Goal: Task Accomplishment & Management: Complete application form

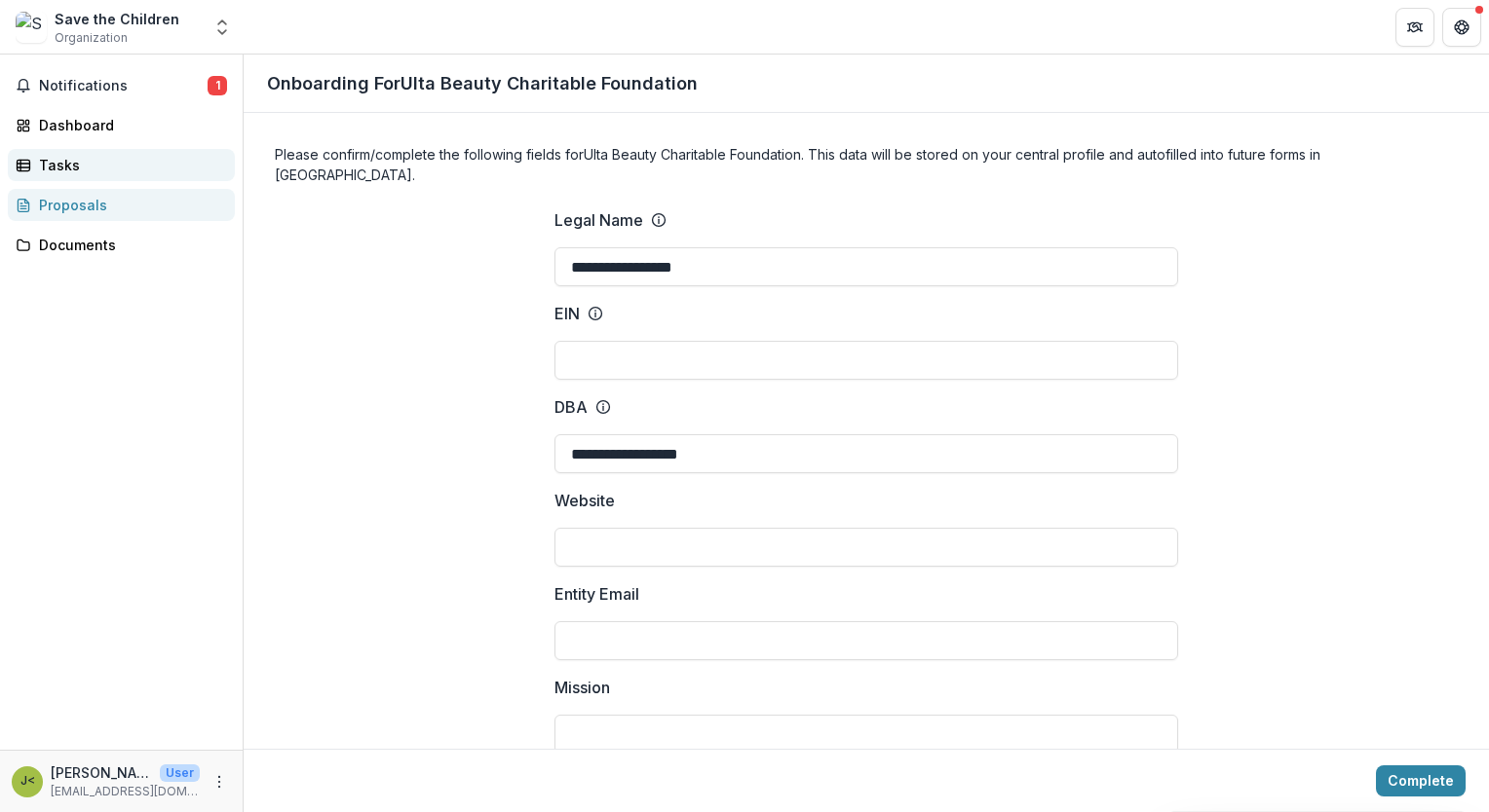
click at [84, 164] on div "Tasks" at bounding box center [130, 165] width 181 height 21
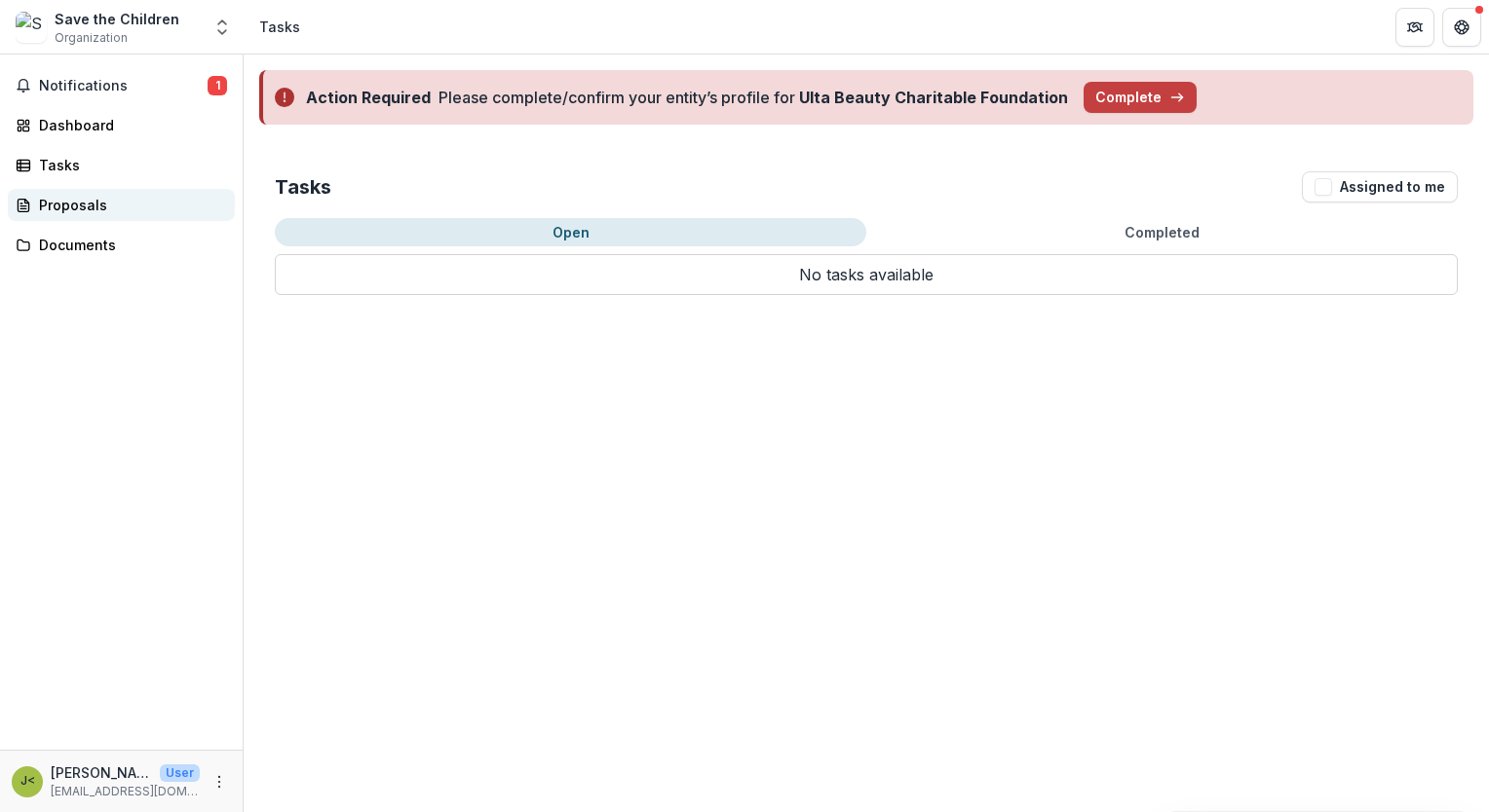
click at [70, 194] on div "Proposals" at bounding box center [130, 204] width 181 height 21
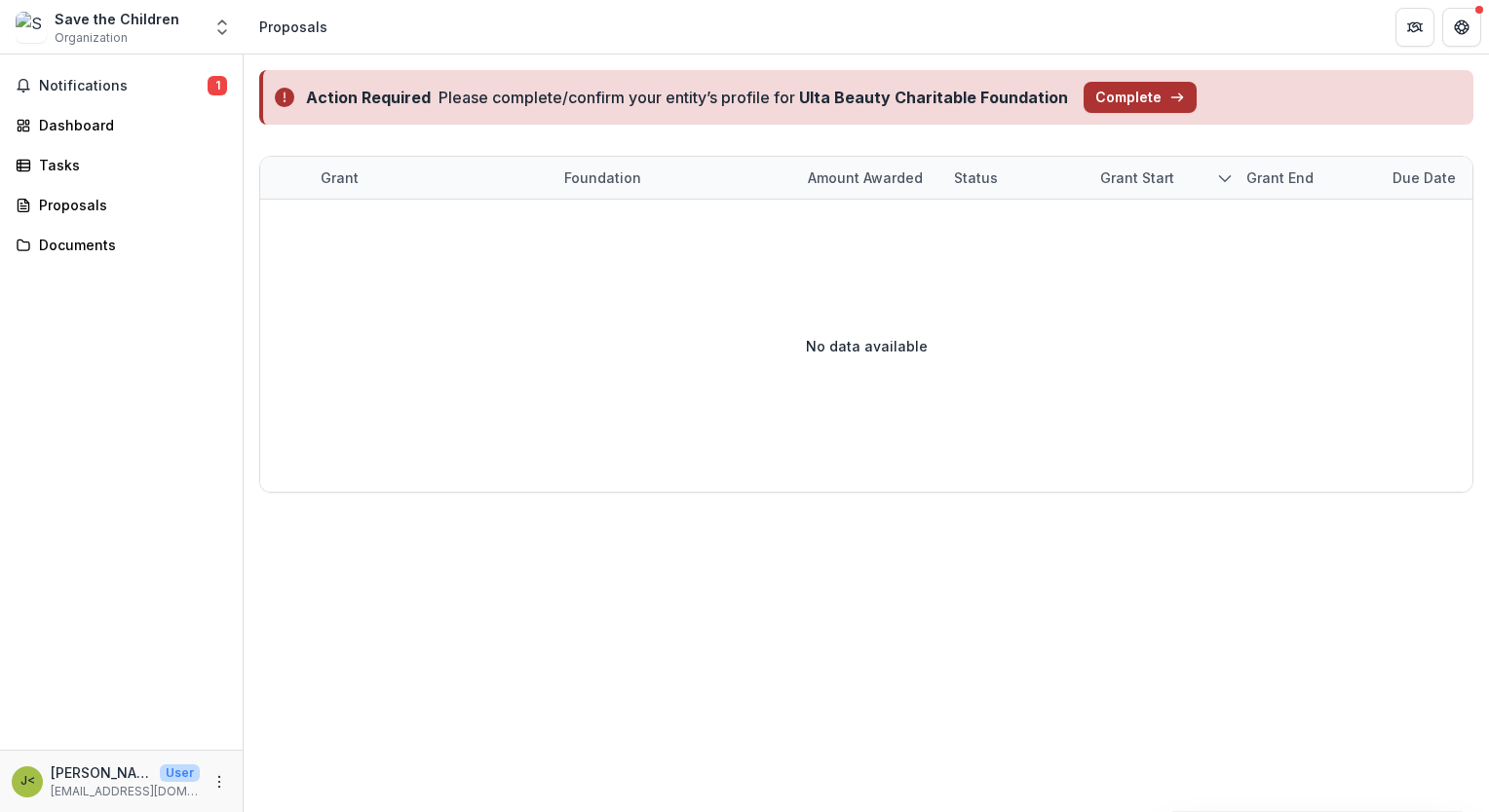
click at [1119, 95] on button "Complete" at bounding box center [1139, 97] width 113 height 31
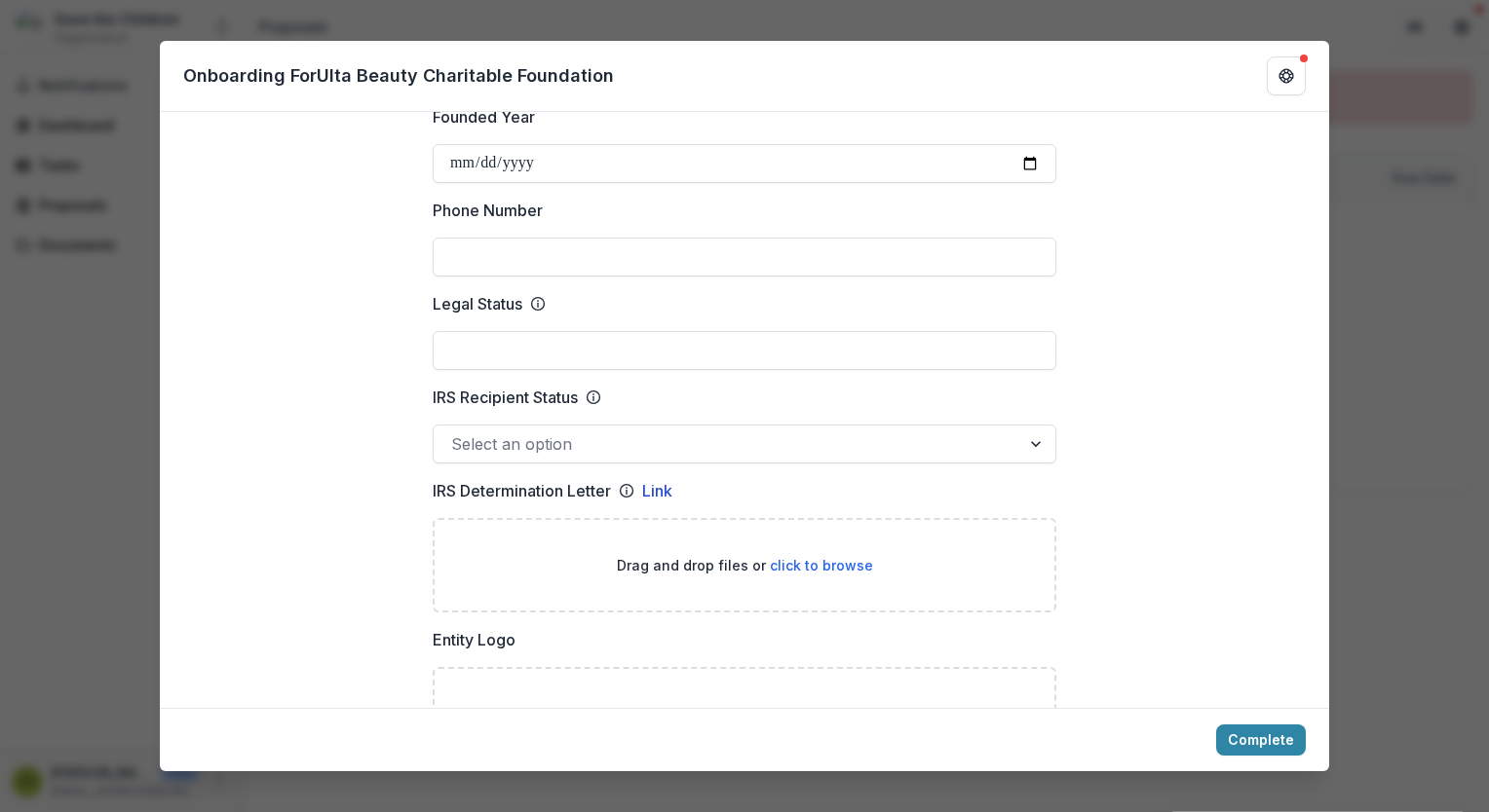
scroll to position [686, 0]
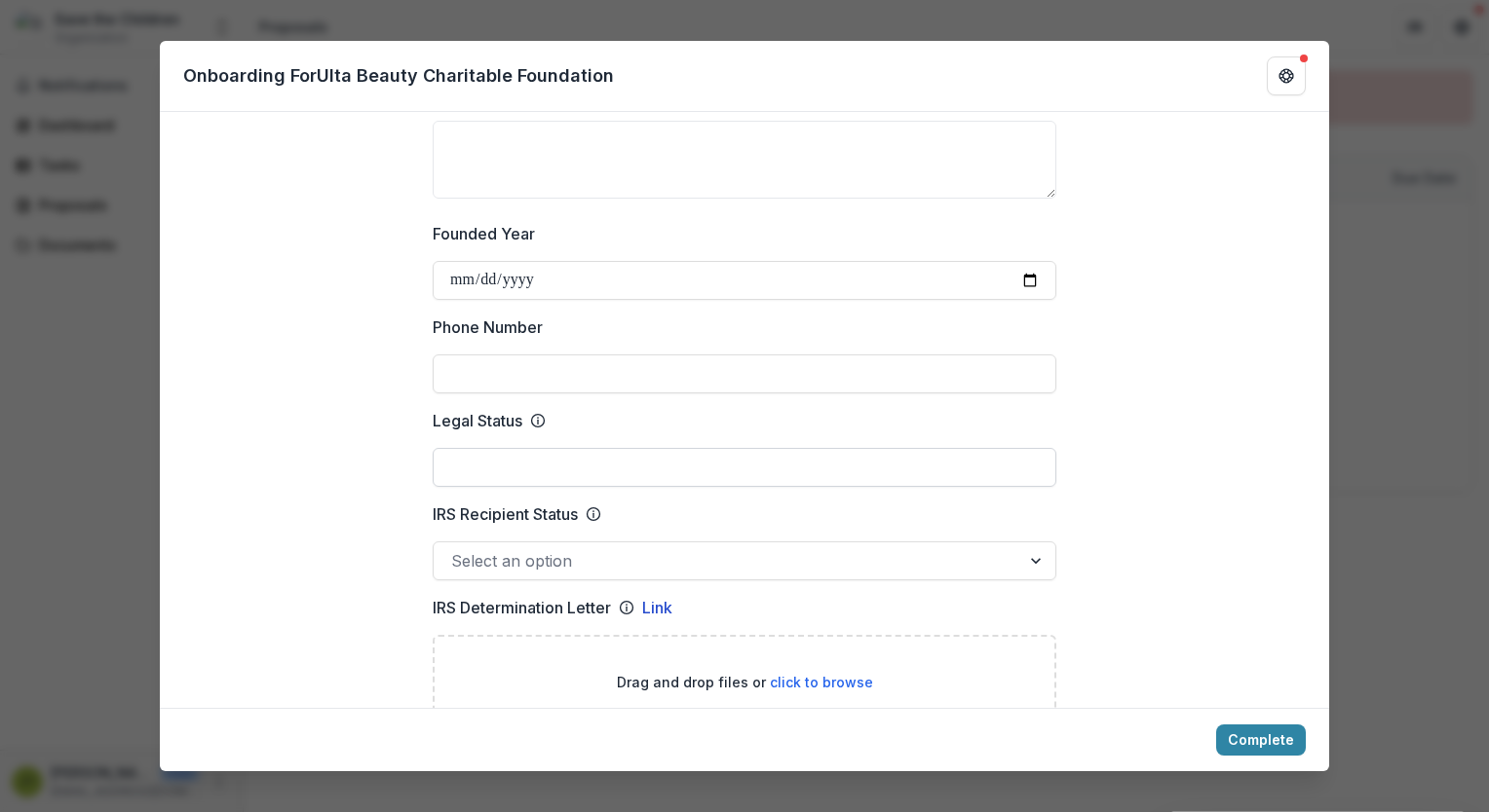
click at [520, 462] on input "Legal Status" at bounding box center [744, 467] width 624 height 39
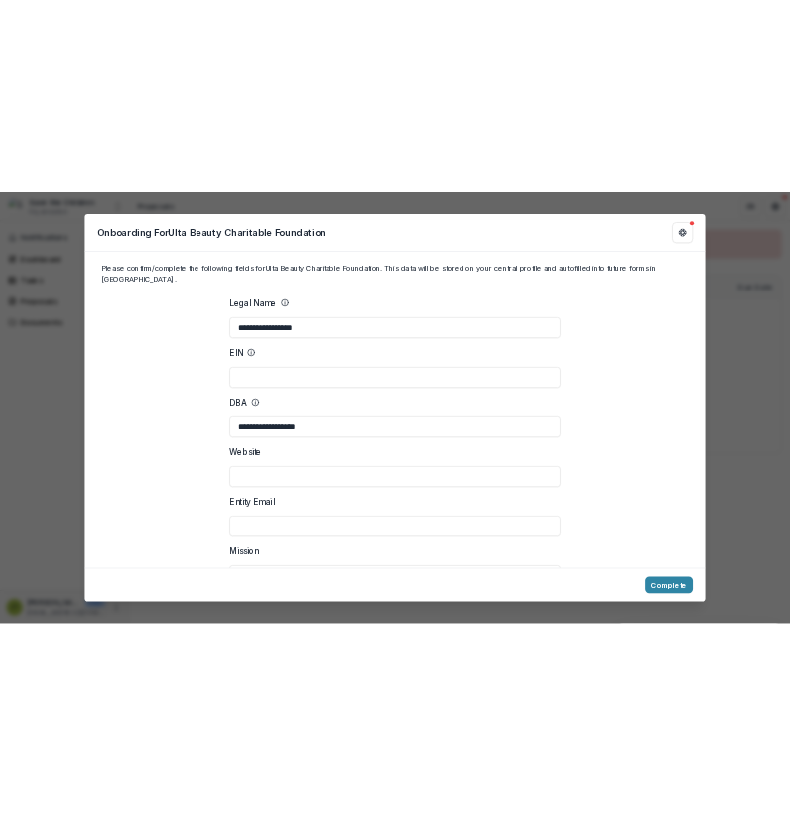
scroll to position [9, 0]
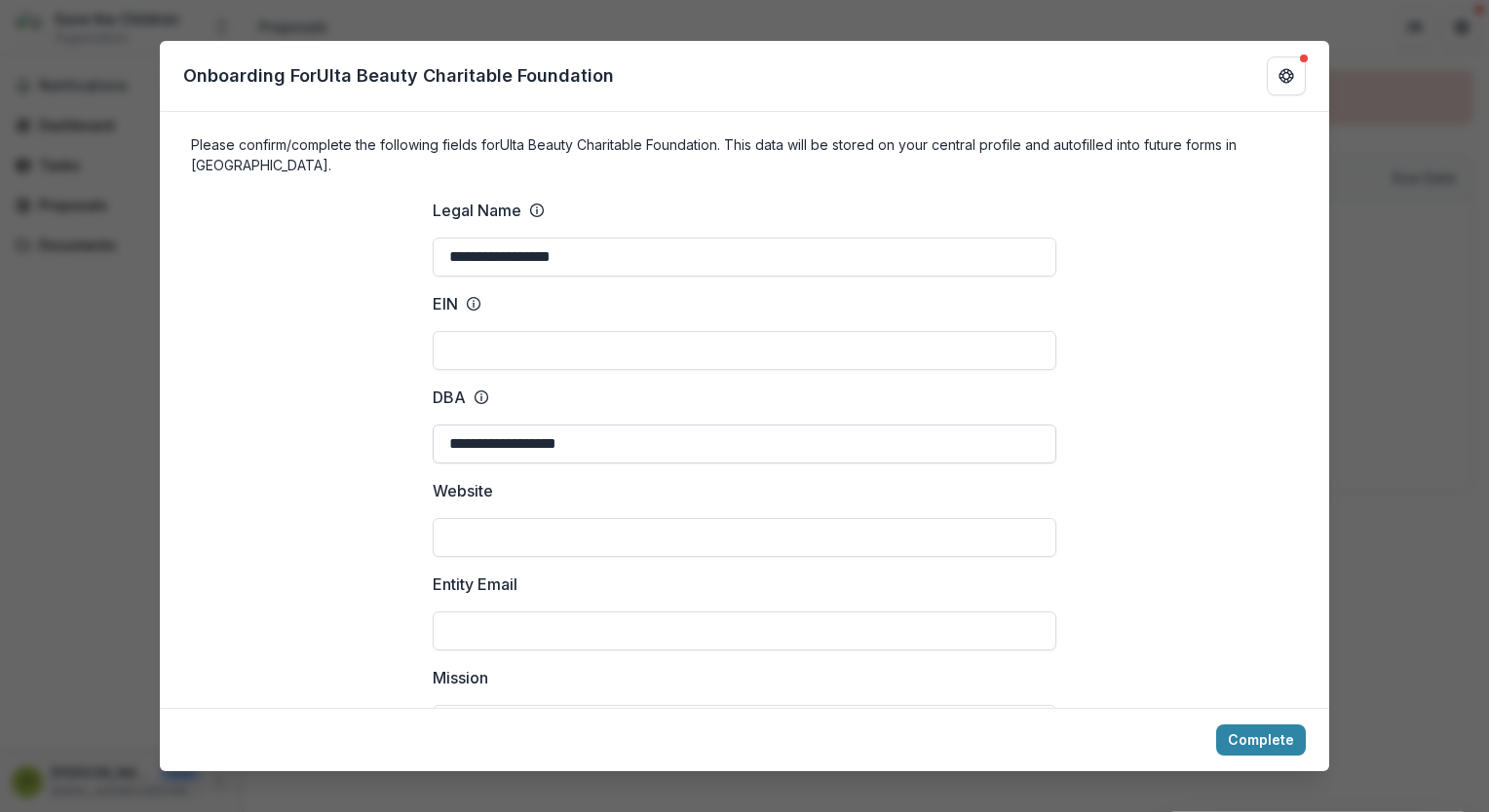
type input "*****"
click at [612, 439] on input "**********" at bounding box center [744, 444] width 624 height 39
click at [1402, 380] on div "**********" at bounding box center [744, 406] width 1489 height 812
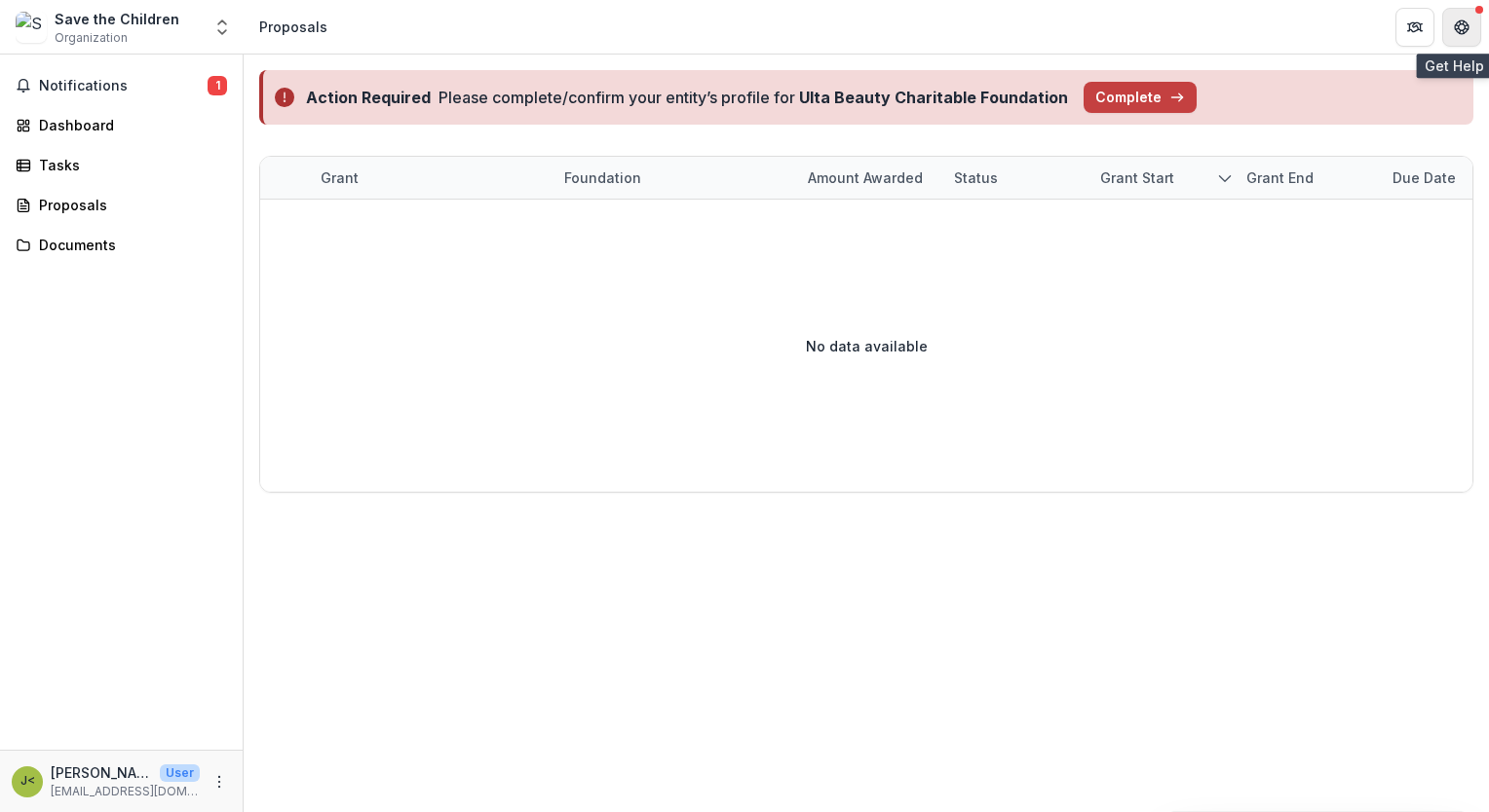
click at [1461, 30] on icon "Get Help" at bounding box center [1461, 32] width 5 height 4
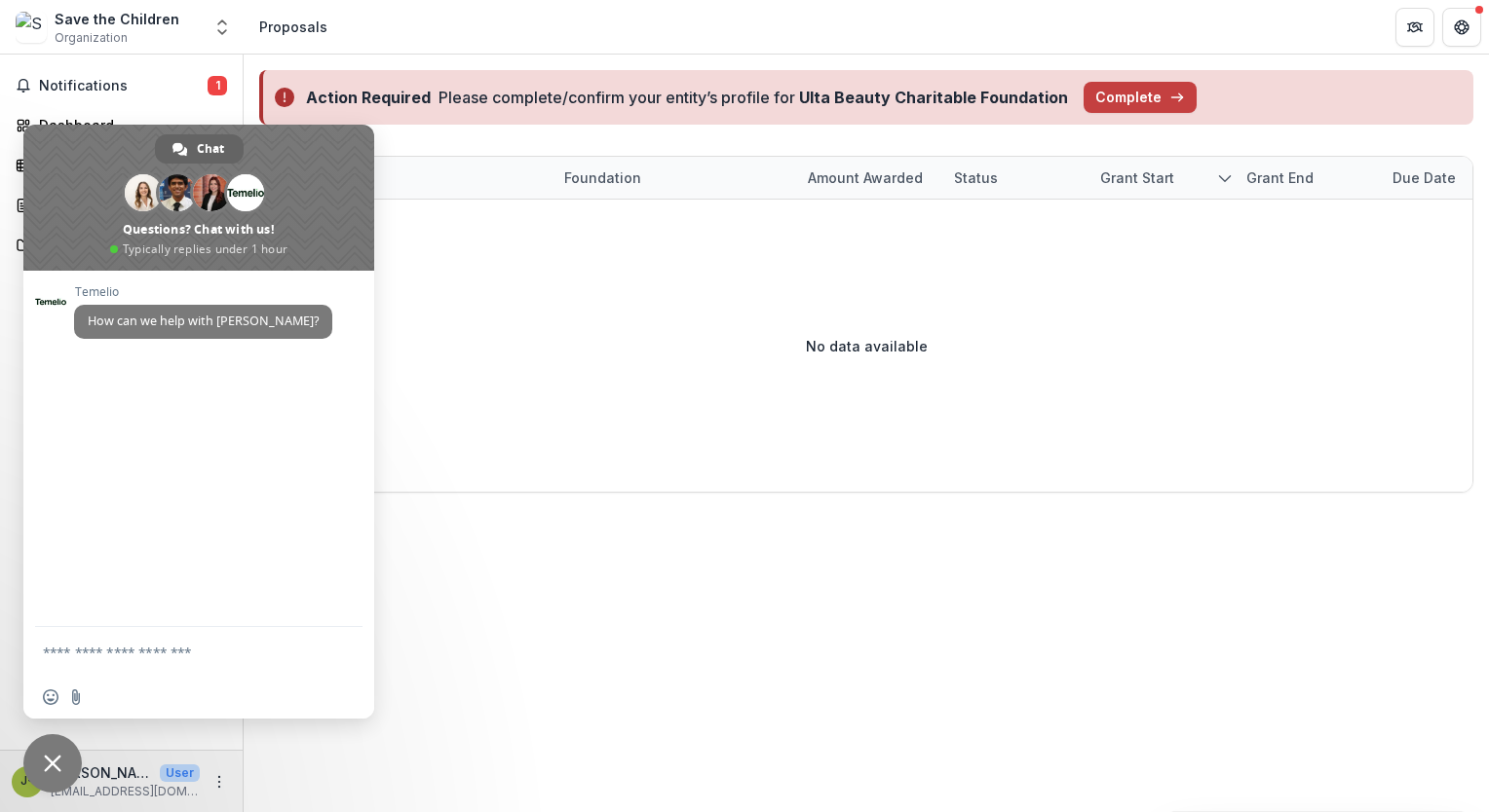
click at [54, 761] on span "Close chat" at bounding box center [53, 764] width 18 height 18
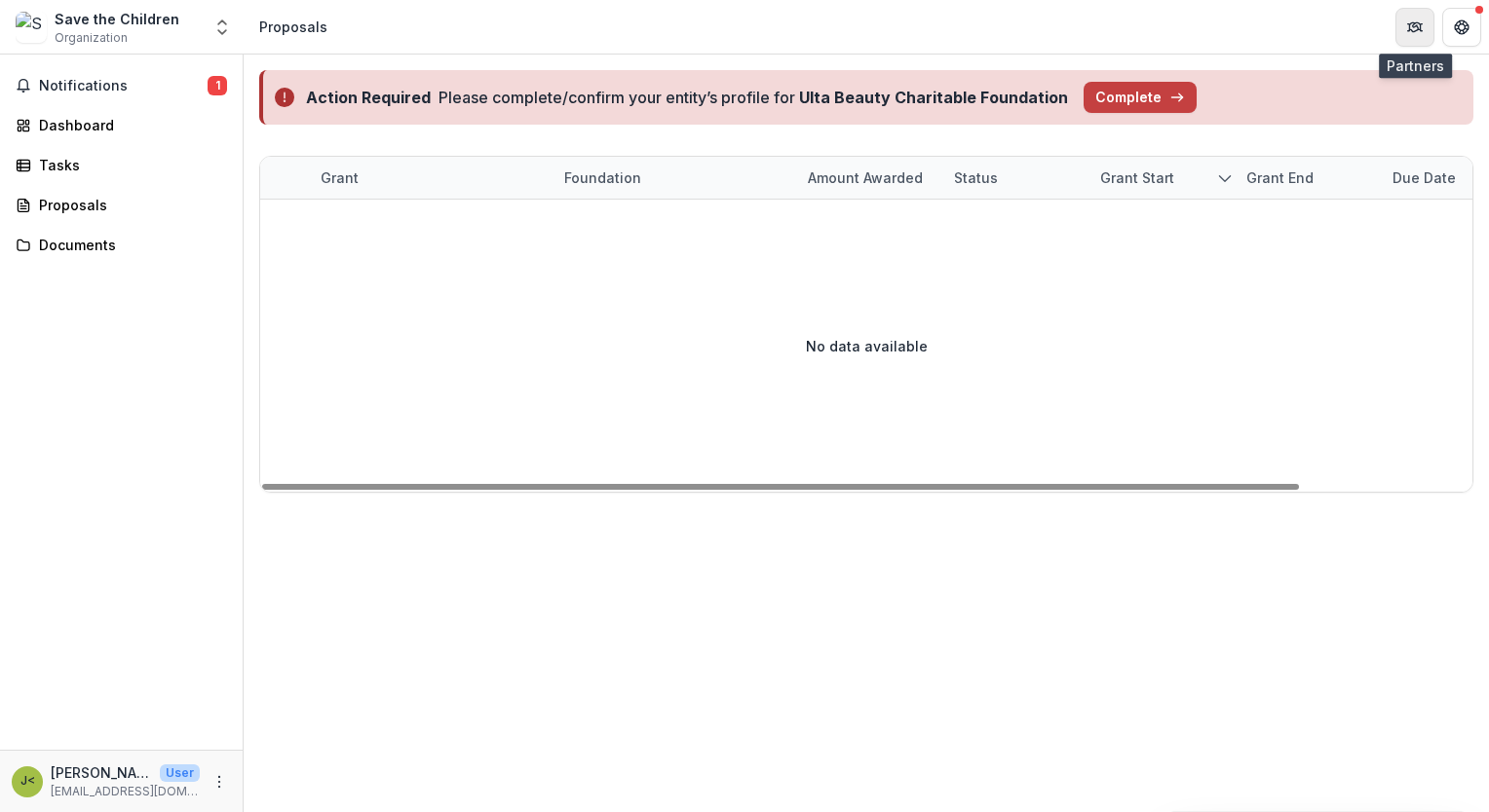
click at [1408, 26] on icon "Partners" at bounding box center [1408, 27] width 2 height 7
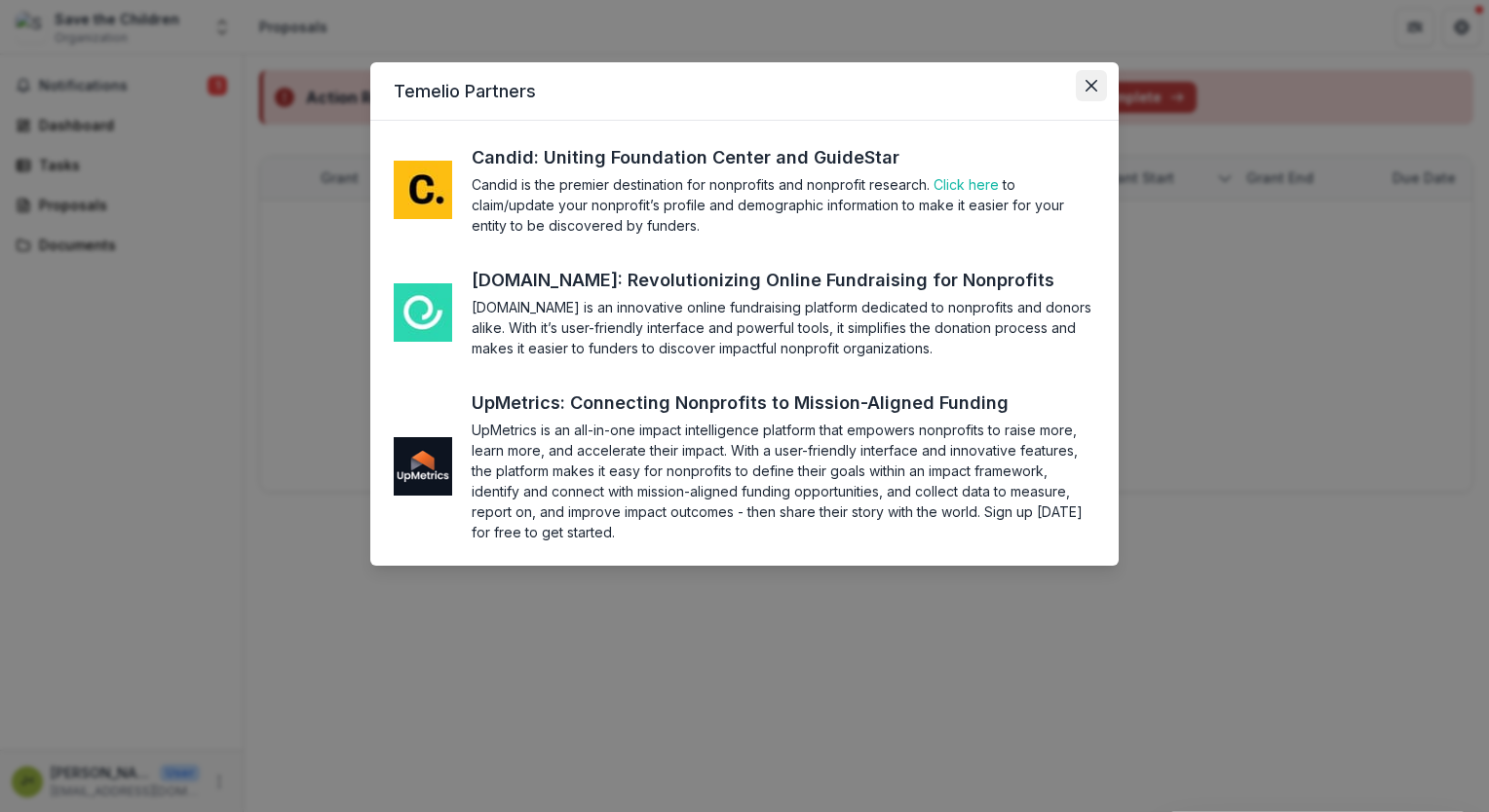
click at [1091, 88] on icon "Close" at bounding box center [1091, 85] width 12 height 12
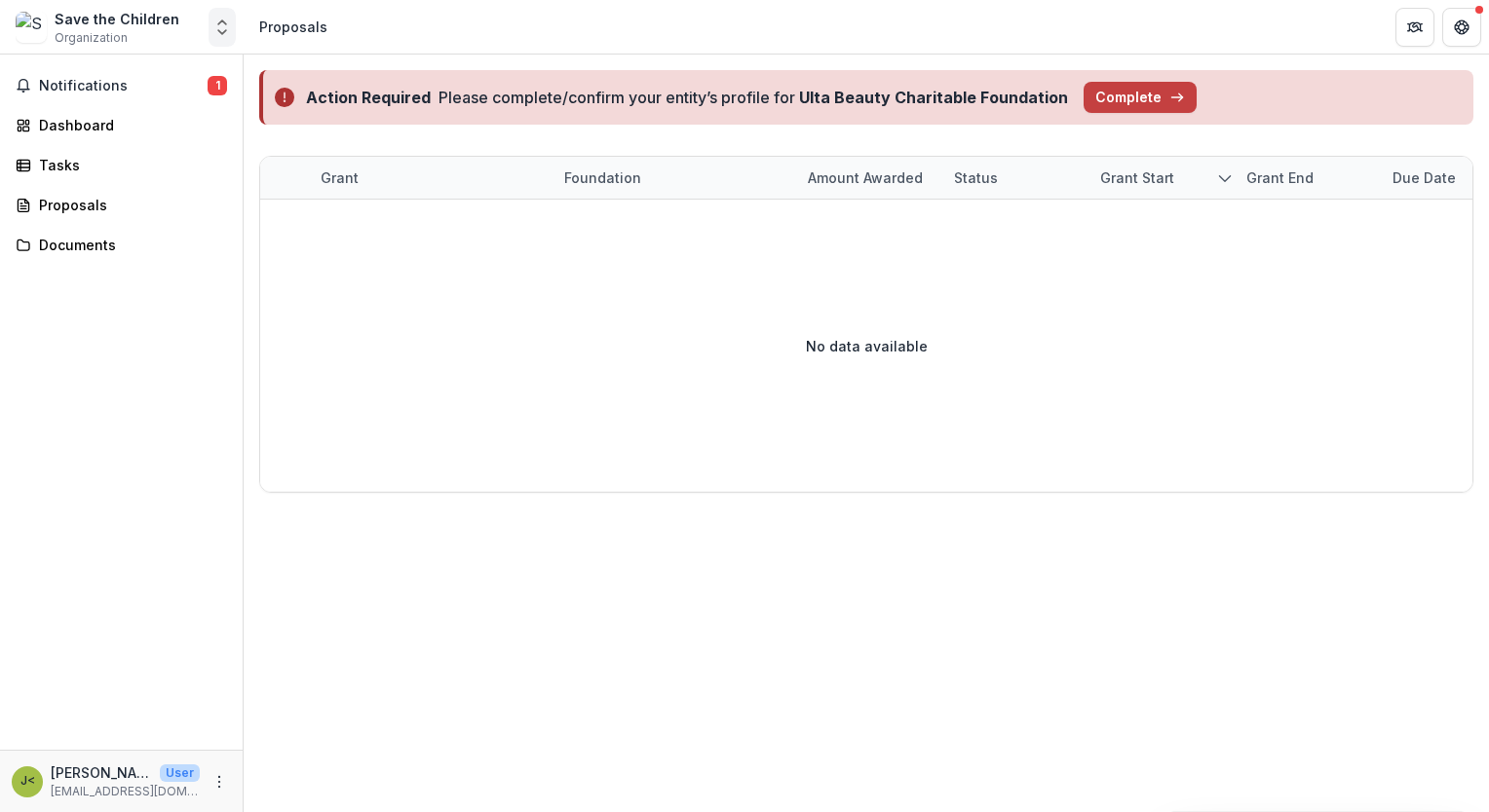
click at [222, 22] on icon "Open entity switcher" at bounding box center [222, 27] width 20 height 20
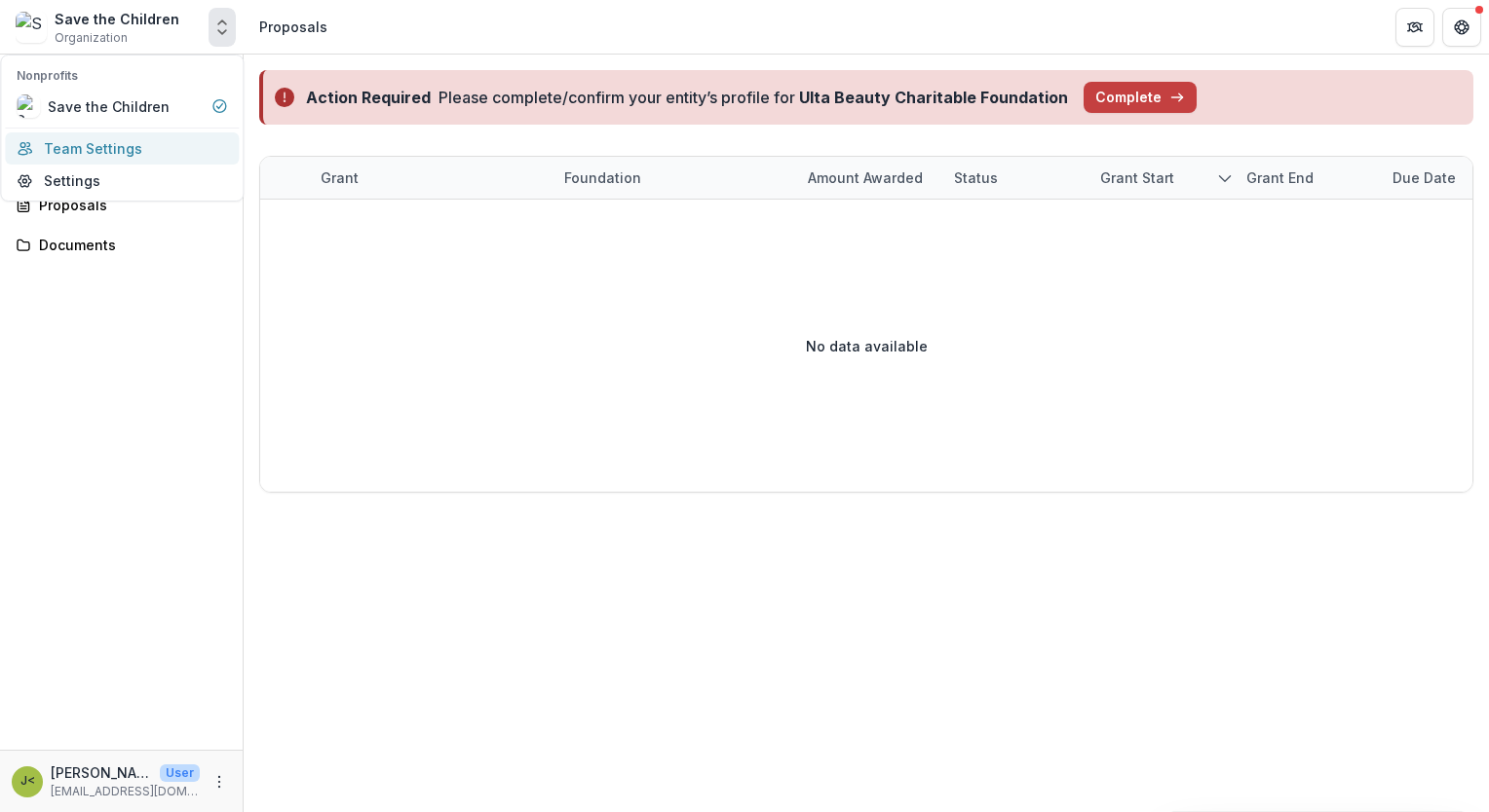
click at [110, 147] on link "Team Settings" at bounding box center [122, 148] width 234 height 32
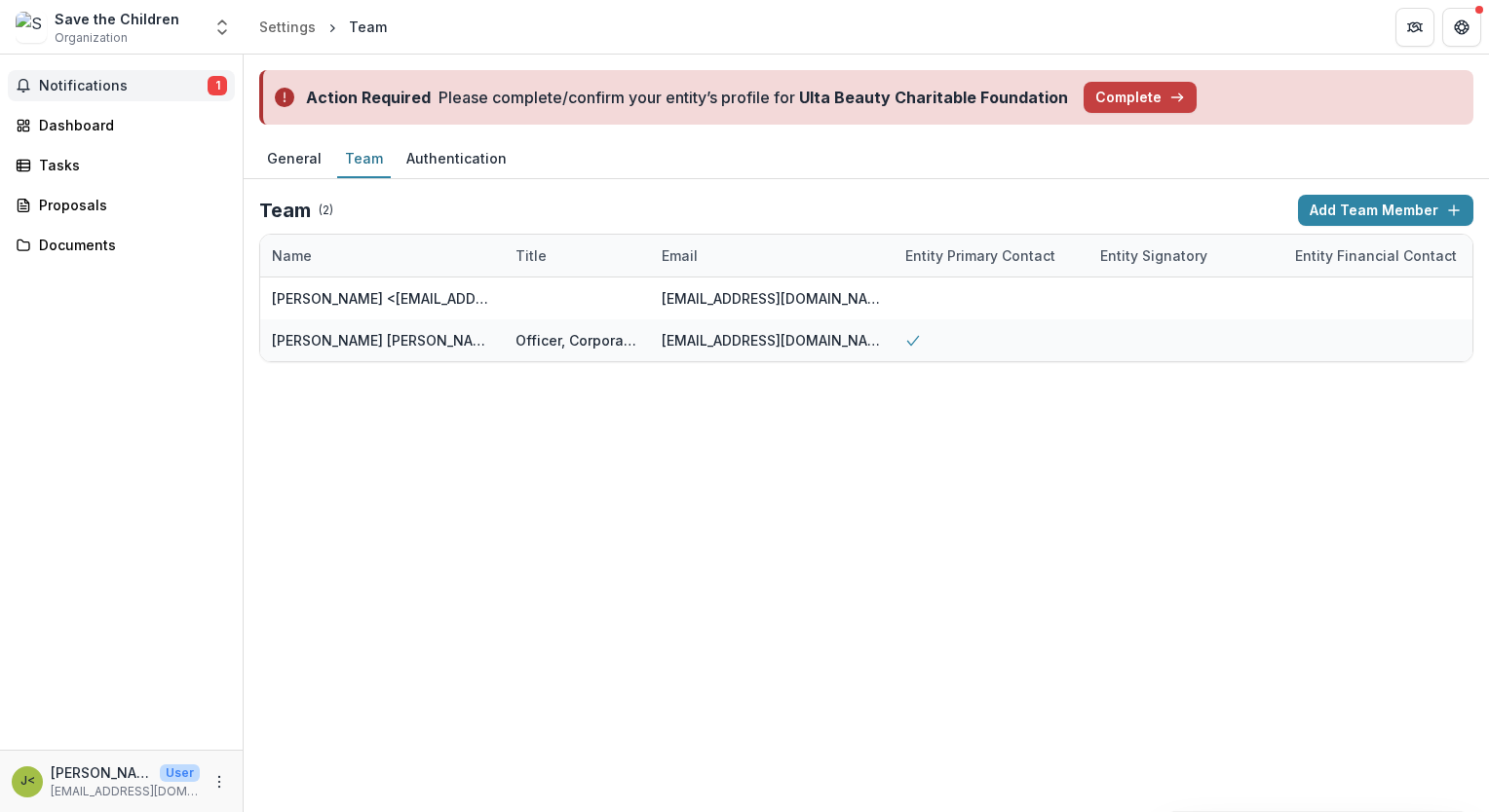
click at [83, 81] on span "Notifications" at bounding box center [124, 85] width 169 height 17
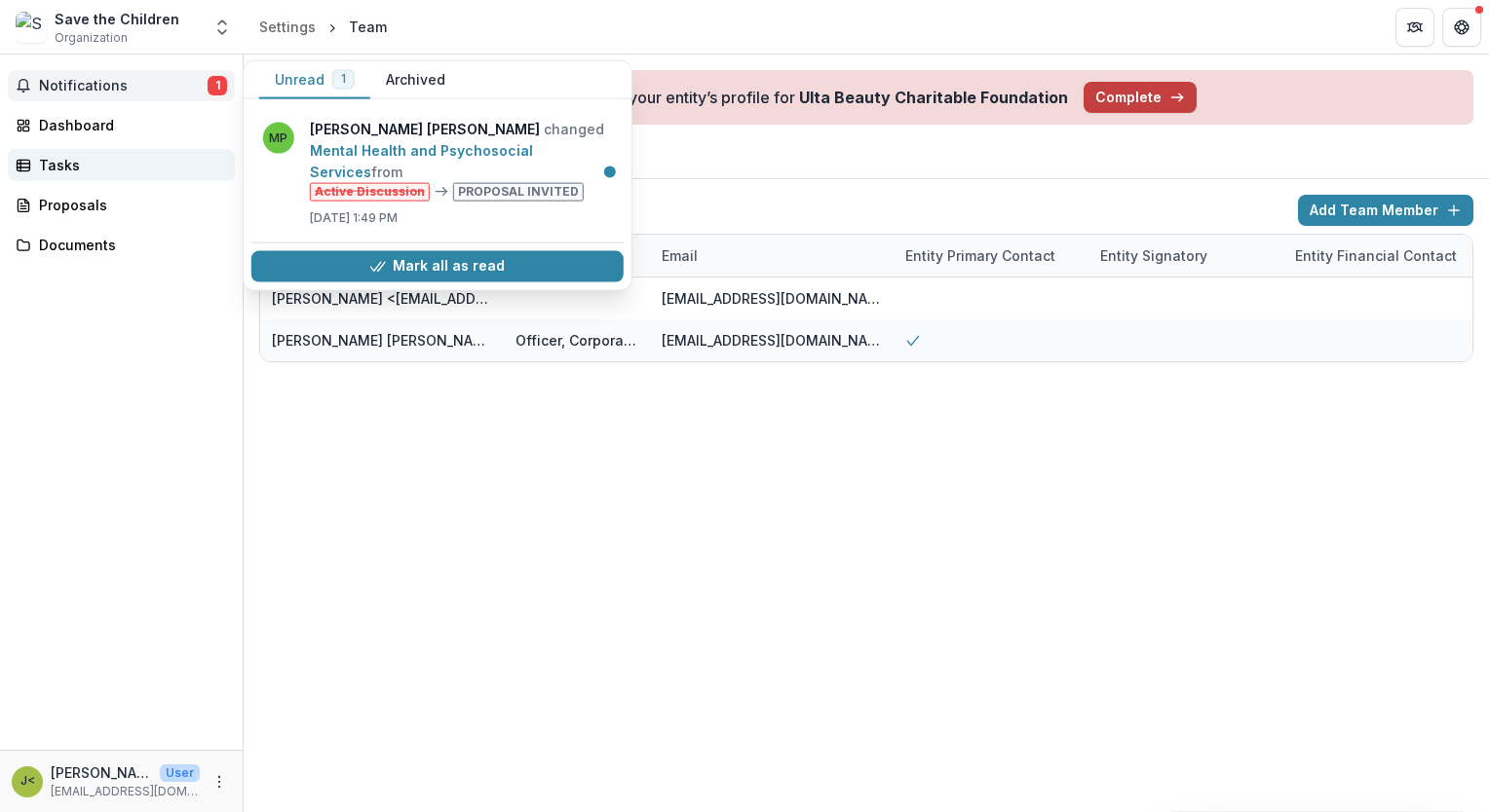
click at [62, 167] on div "Tasks" at bounding box center [130, 165] width 181 height 21
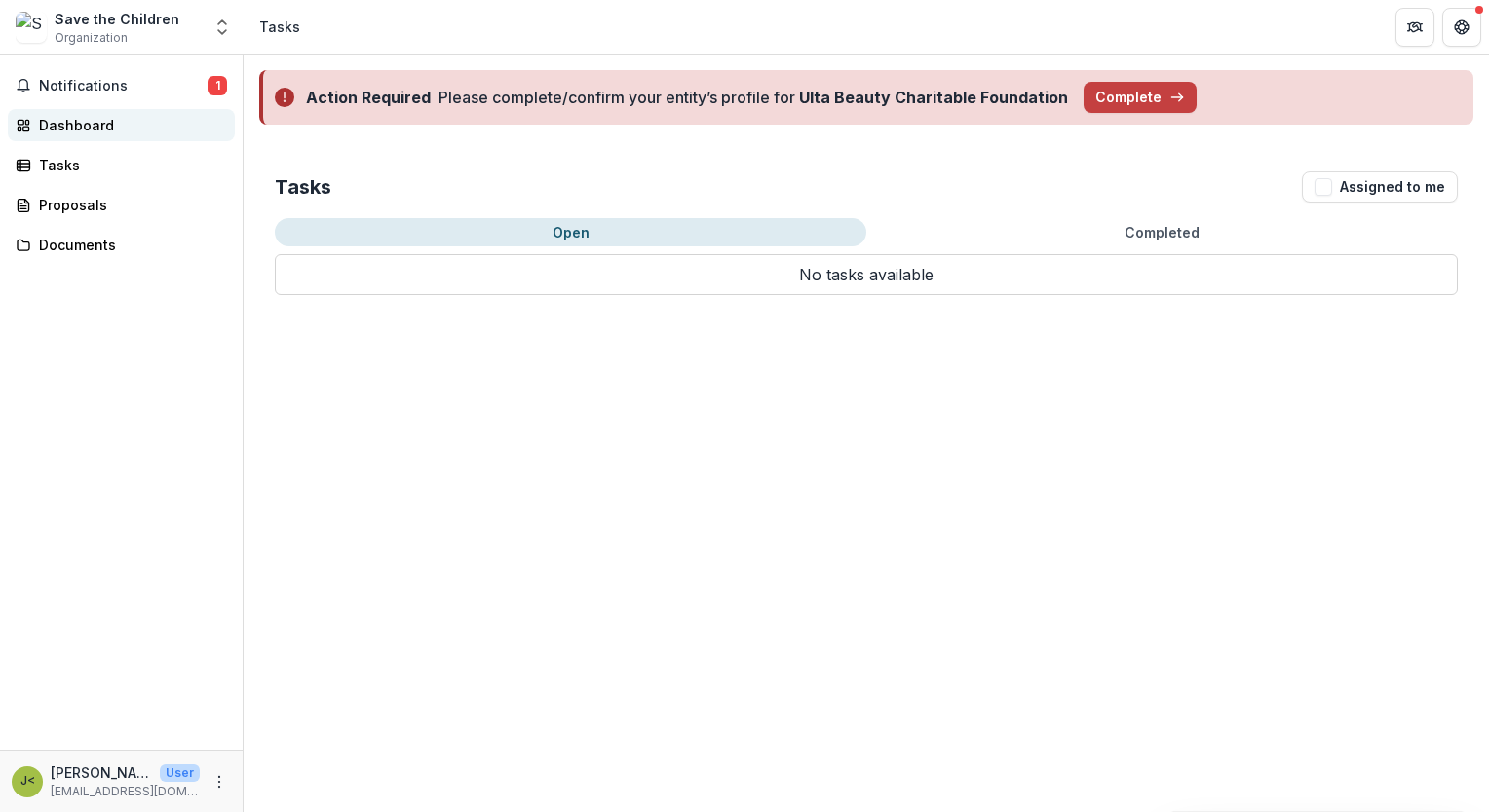
click at [74, 124] on div "Dashboard" at bounding box center [130, 125] width 181 height 21
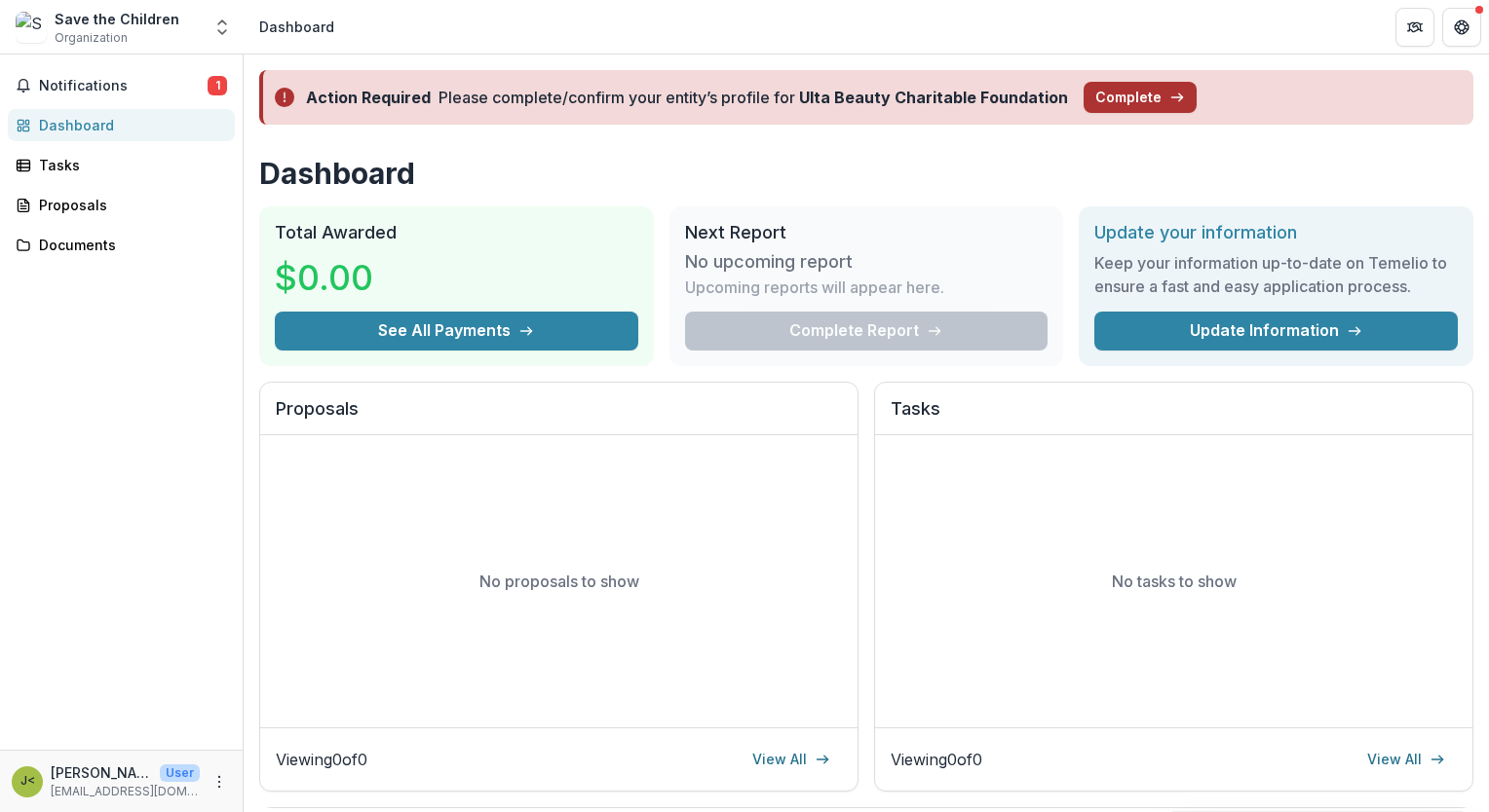
click at [1110, 95] on button "Complete" at bounding box center [1139, 97] width 113 height 31
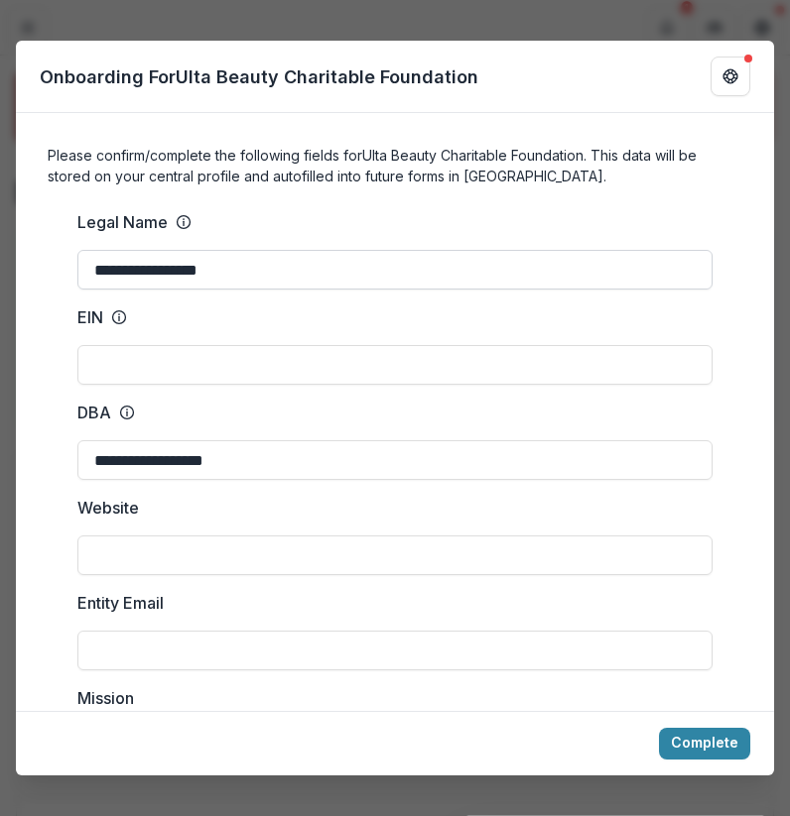
click at [230, 276] on input "**********" at bounding box center [394, 270] width 635 height 40
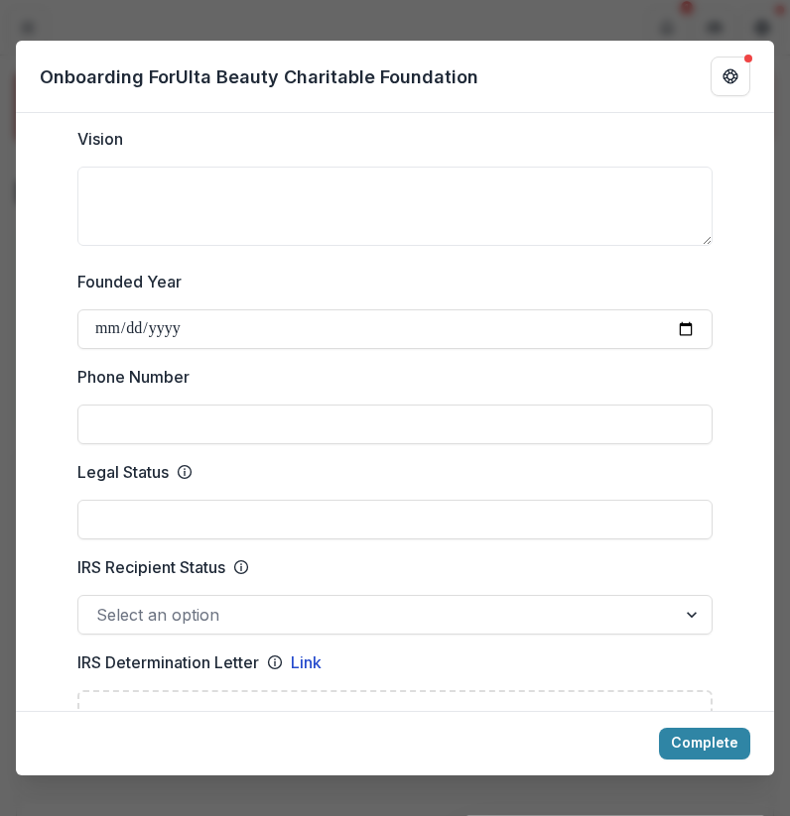
scroll to position [655, 0]
click at [691, 613] on div at bounding box center [694, 615] width 36 height 38
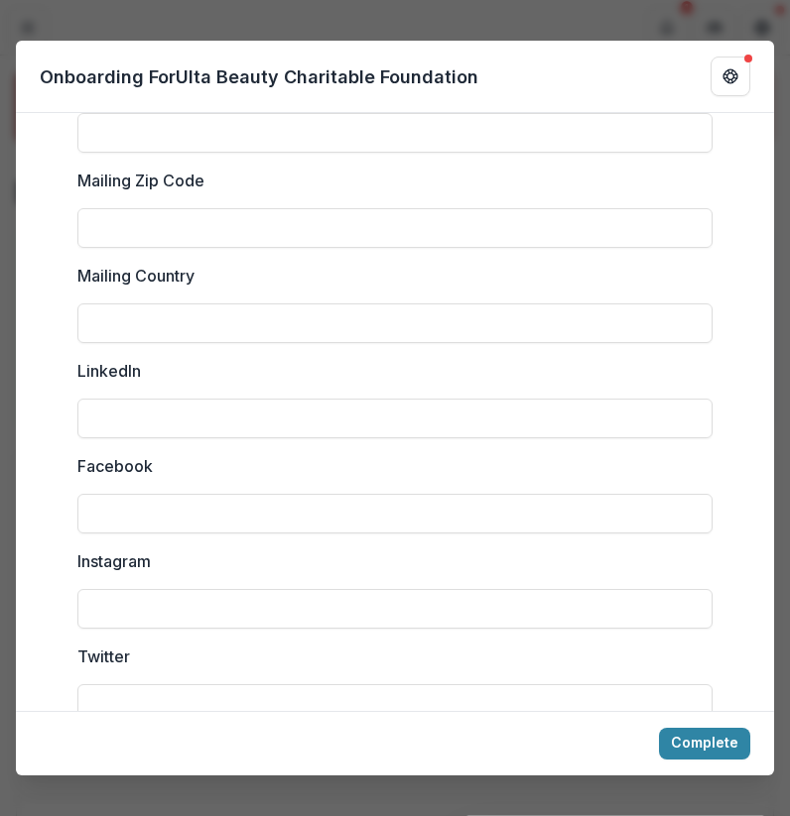
scroll to position [2393, 0]
click at [244, 618] on input "Instagram" at bounding box center [394, 609] width 635 height 40
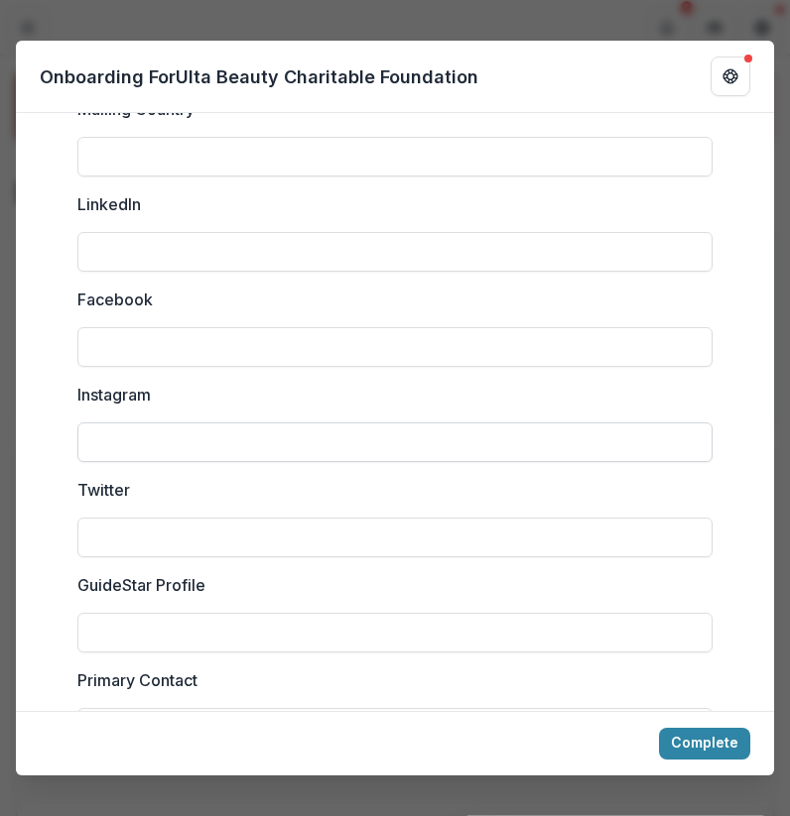
scroll to position [2561, 0]
click at [204, 541] on input "Twitter" at bounding box center [394, 536] width 635 height 40
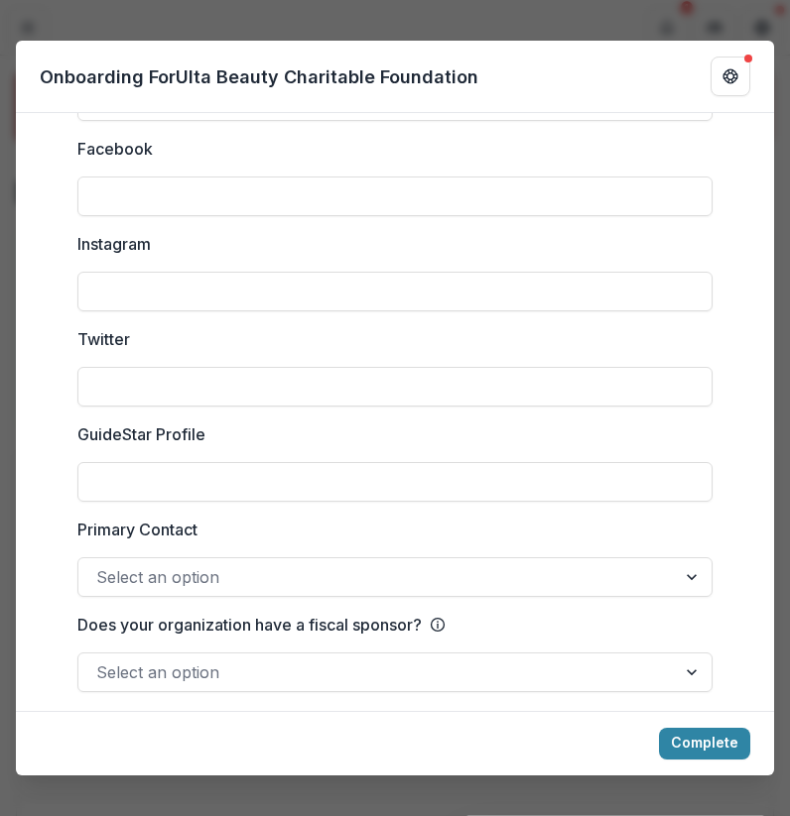
scroll to position [2718, 0]
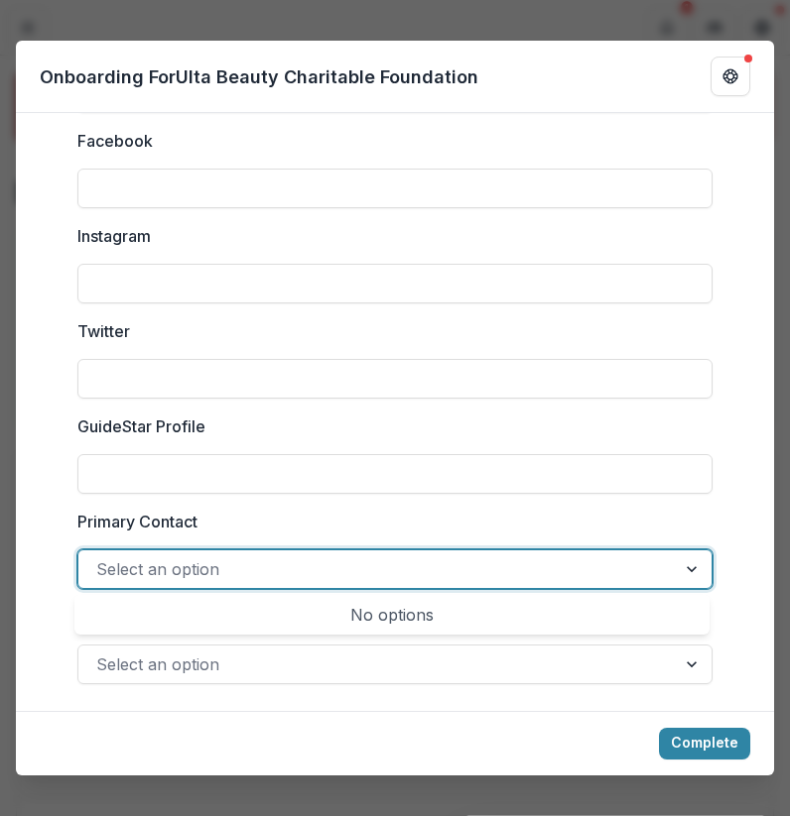
click at [682, 566] on div at bounding box center [694, 570] width 36 height 38
click at [686, 574] on div at bounding box center [694, 570] width 36 height 38
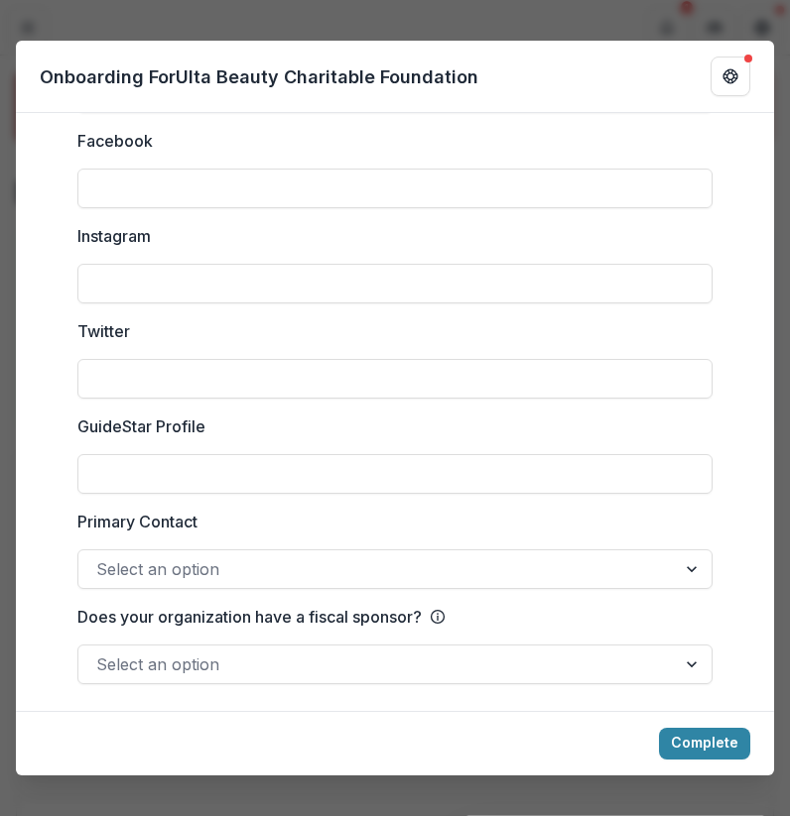
click at [630, 525] on label "Primary Contact" at bounding box center [388, 522] width 623 height 24
click at [101, 557] on input "Primary Contact" at bounding box center [98, 569] width 5 height 24
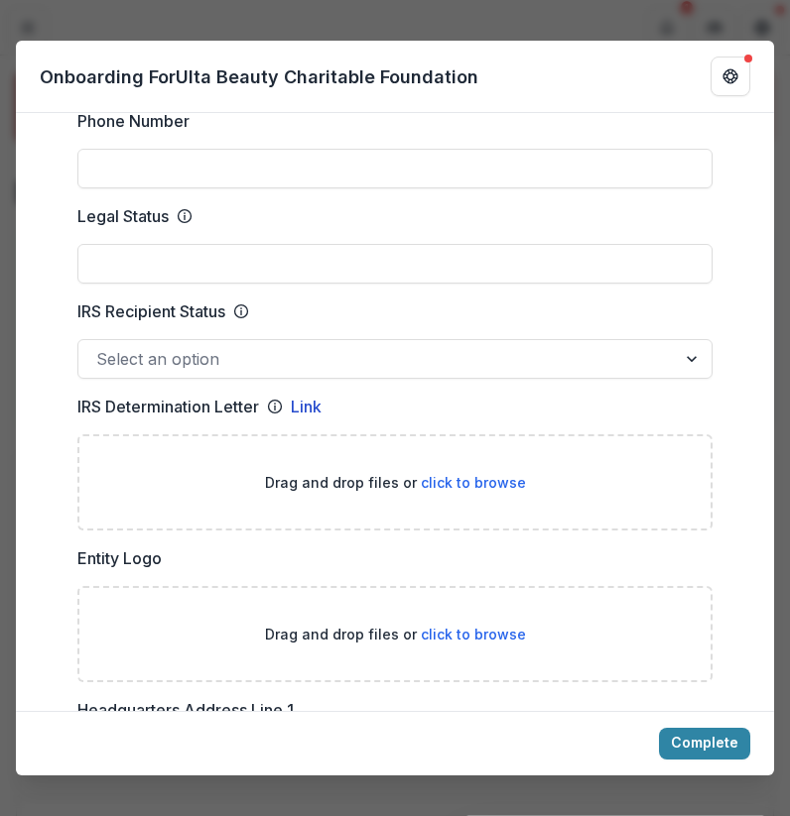
scroll to position [910, 0]
click at [677, 355] on div at bounding box center [694, 360] width 36 height 38
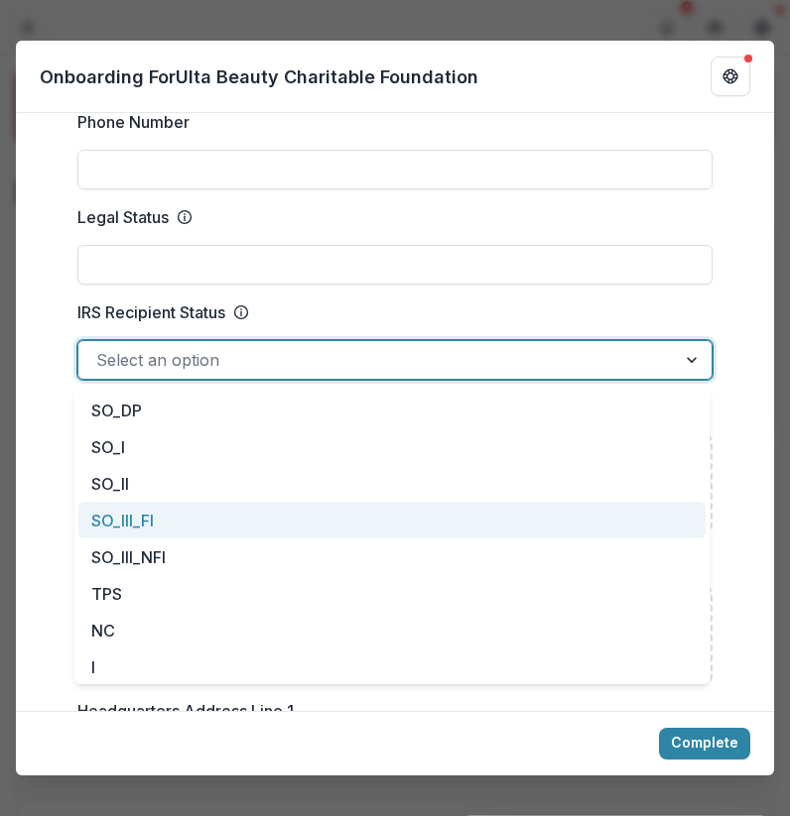
scroll to position [0, 0]
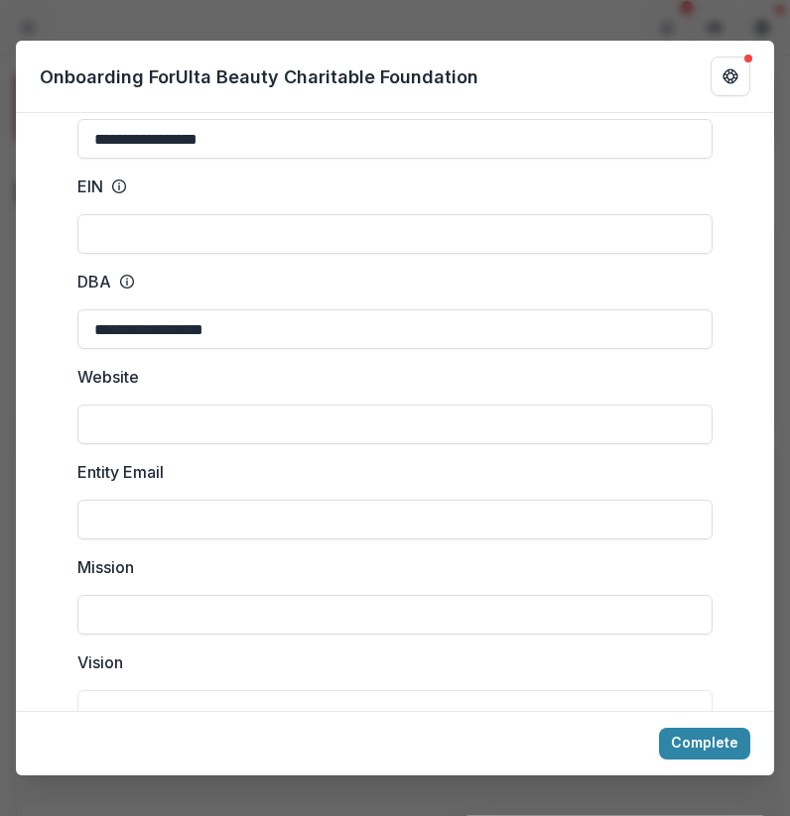
scroll to position [129, 0]
click at [446, 23] on div "**********" at bounding box center [395, 408] width 790 height 816
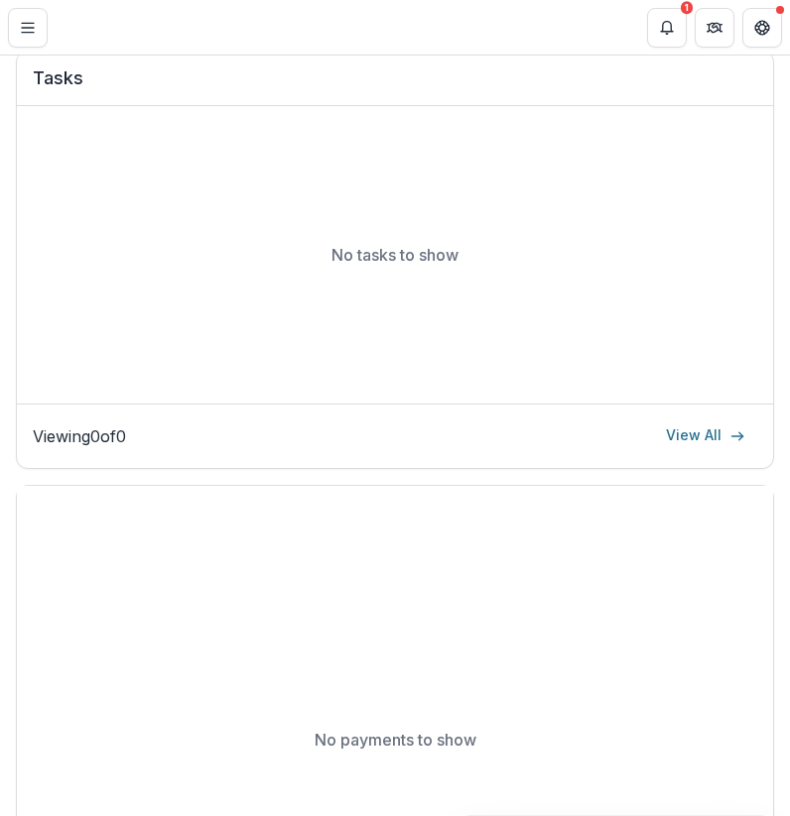
scroll to position [1020, 0]
